Goal: Task Accomplishment & Management: Complete application form

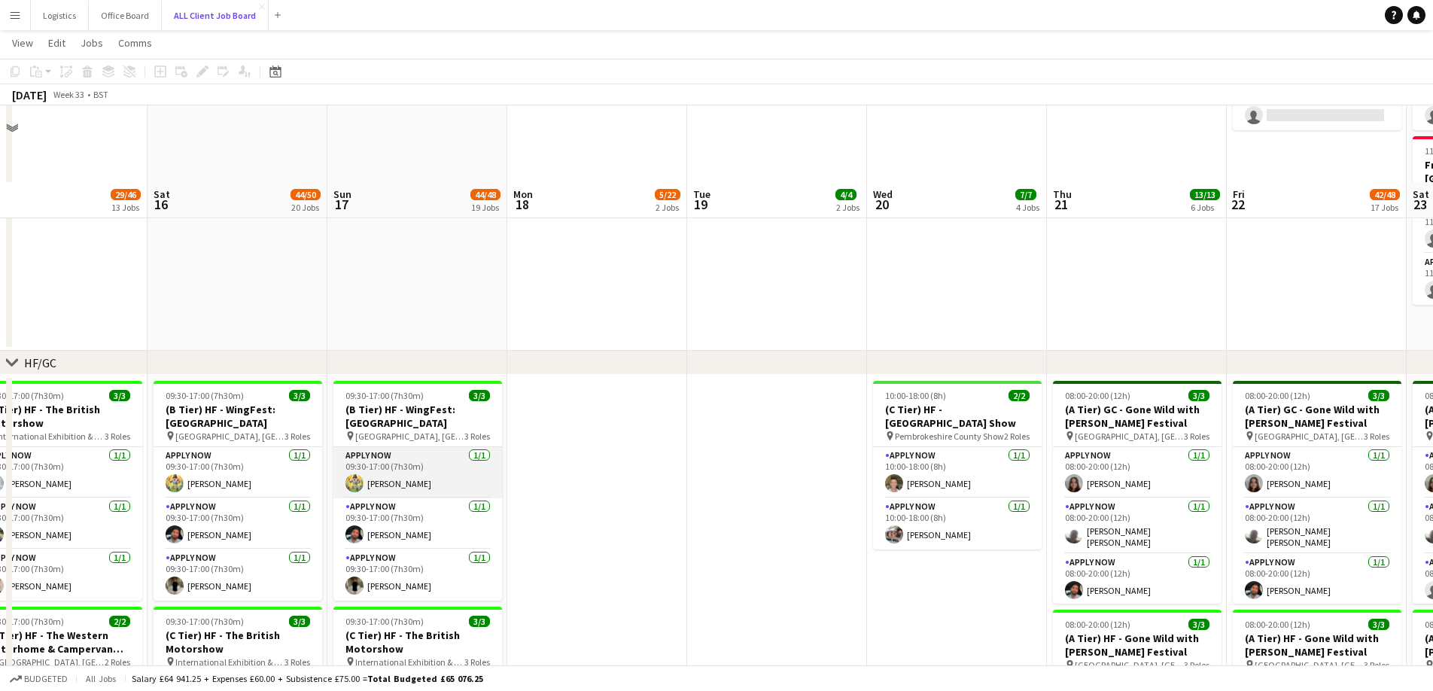
scroll to position [422, 0]
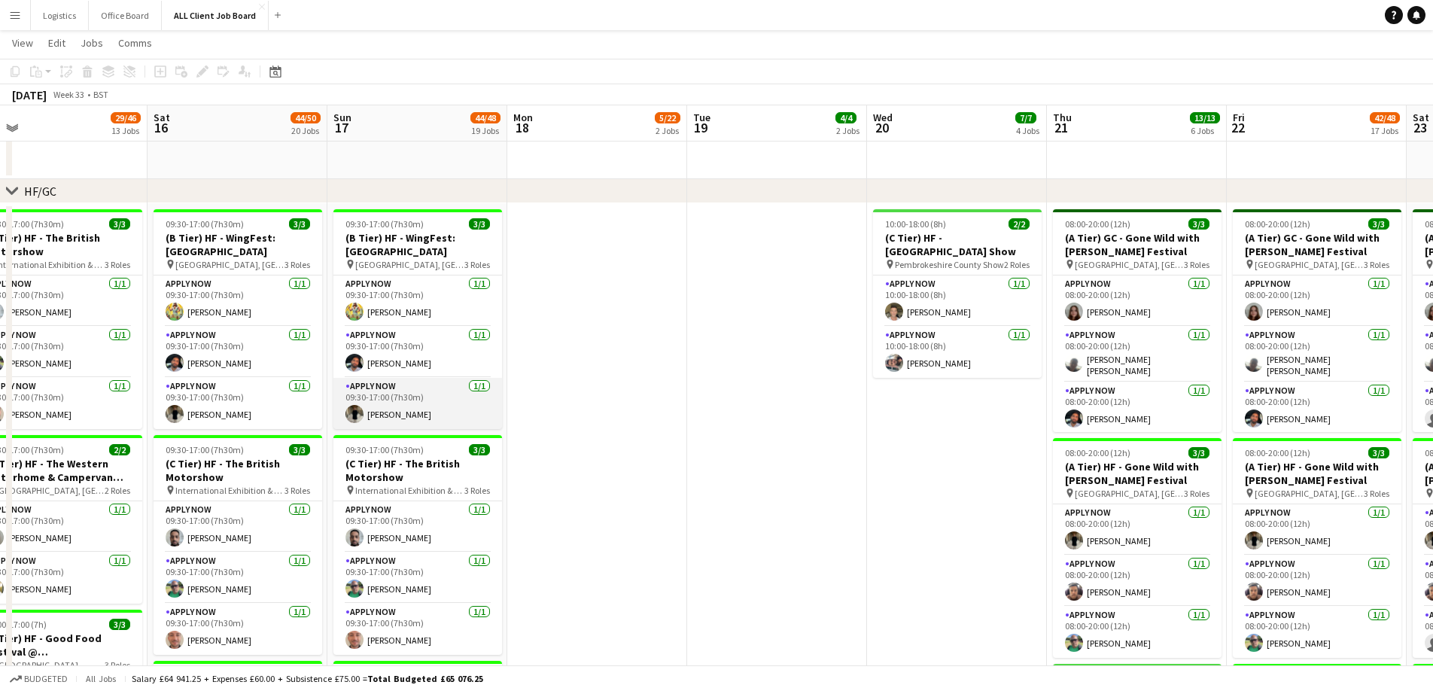
click at [392, 409] on app-card-role "APPLY NOW [DATE] 09:30-17:00 (7h30m) [PERSON_NAME]" at bounding box center [417, 403] width 169 height 51
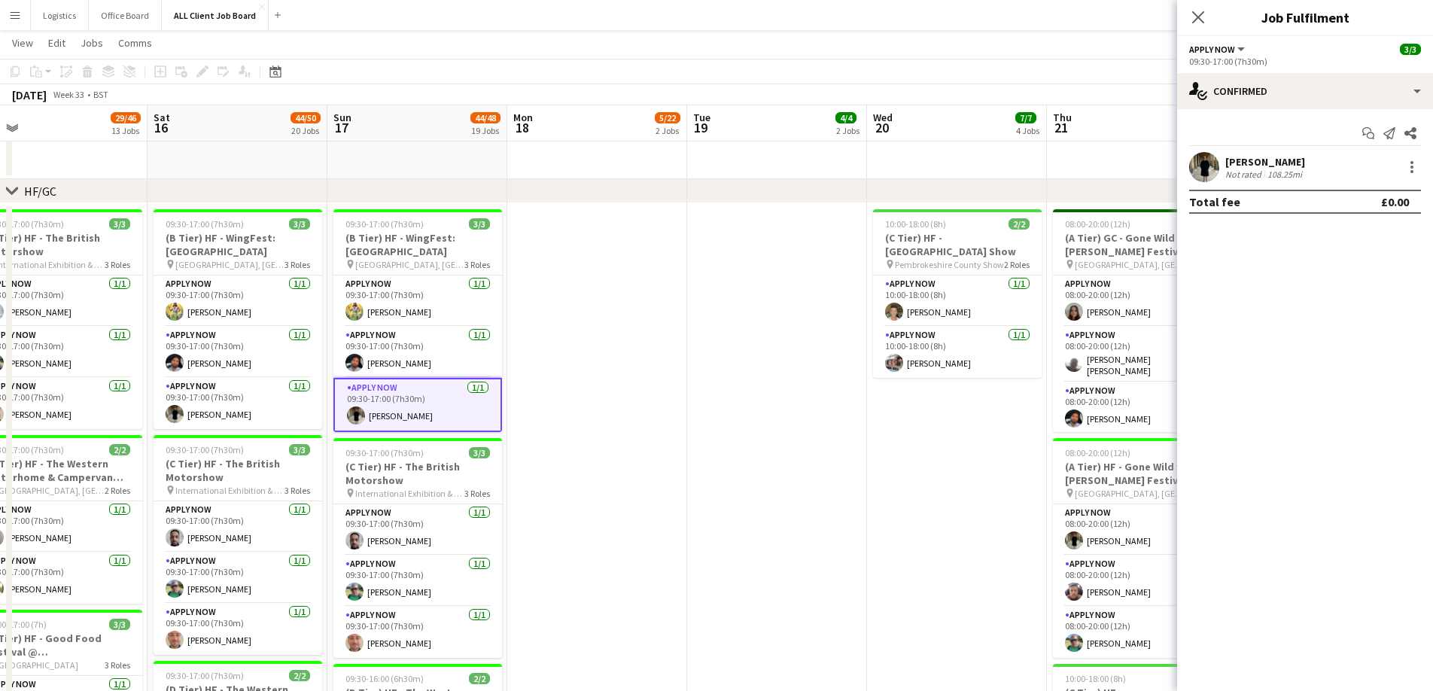
click at [1206, 166] on div "[PERSON_NAME]" at bounding box center [1265, 162] width 80 height 14
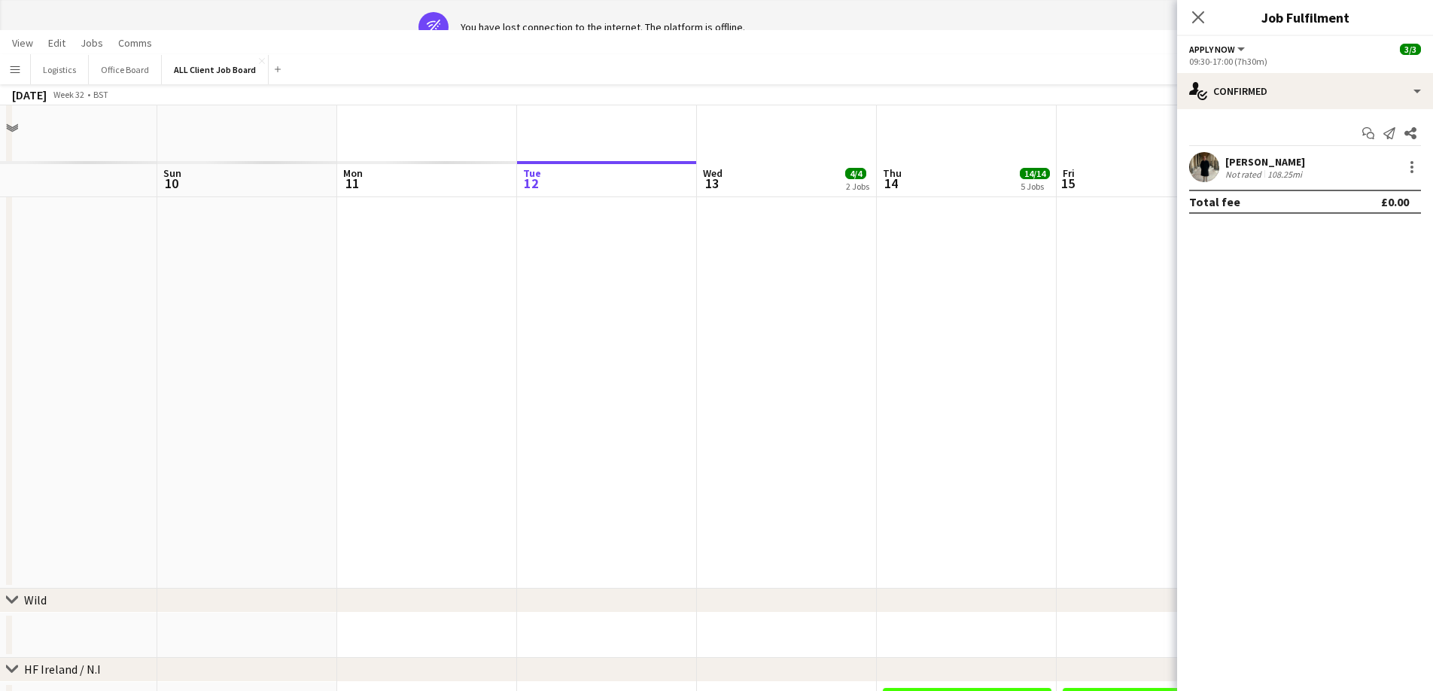
scroll to position [4151, 0]
click at [59, 72] on button "Logistics Close" at bounding box center [60, 69] width 58 height 29
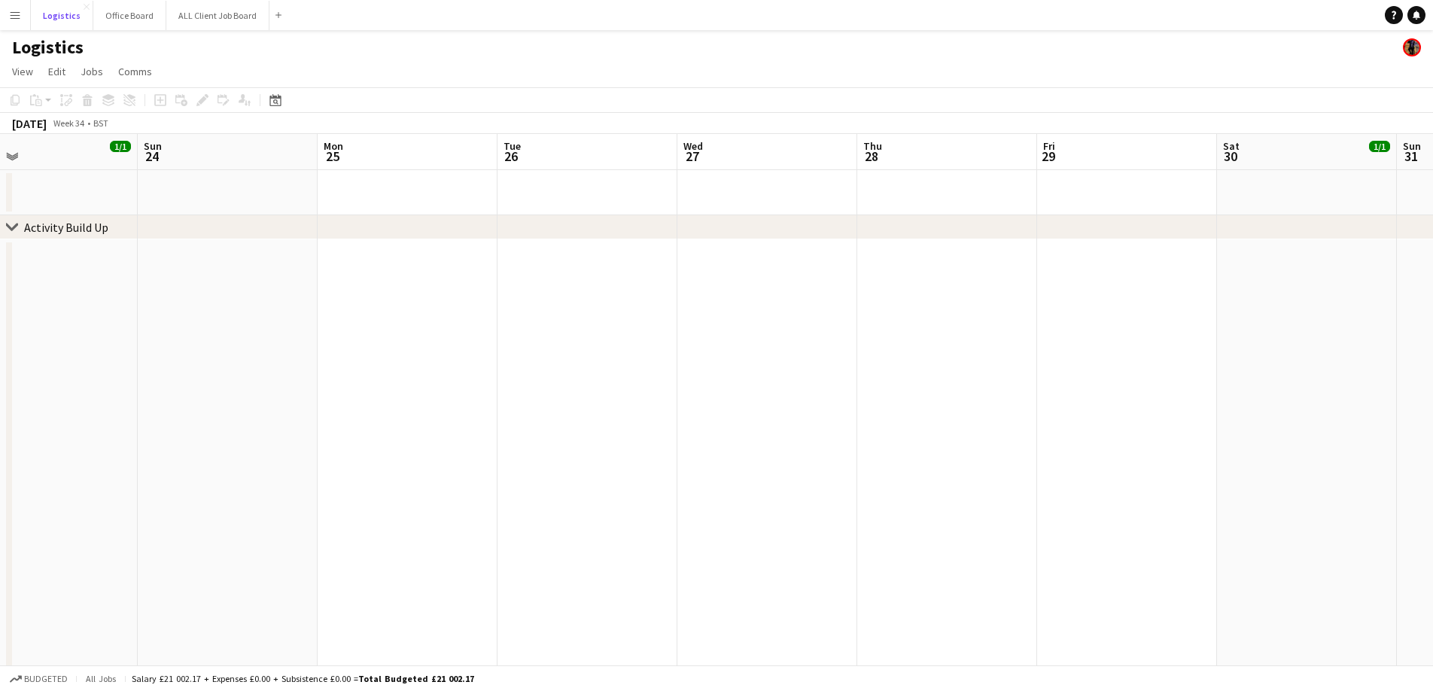
scroll to position [0, 521]
